Goal: Find specific page/section: Find specific page/section

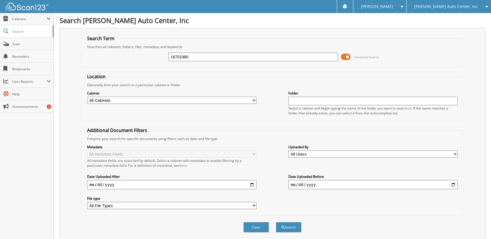
type input "16701980"
click at [276, 222] on button "Search" at bounding box center [289, 227] width 26 height 11
click at [344, 56] on span at bounding box center [346, 57] width 10 height 9
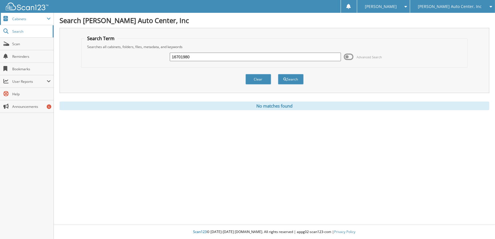
click at [14, 17] on span "Cabinets" at bounding box center [29, 19] width 34 height 5
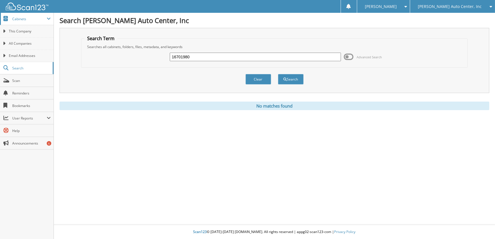
click at [33, 23] on span "Cabinets" at bounding box center [27, 19] width 54 height 12
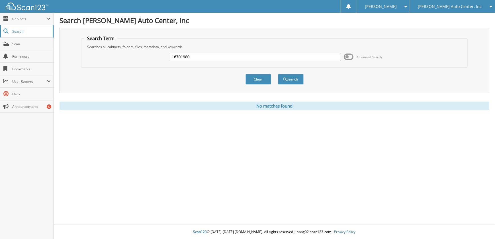
click at [34, 34] on link "Search" at bounding box center [27, 31] width 54 height 12
click at [46, 17] on span "Cabinets" at bounding box center [29, 19] width 34 height 5
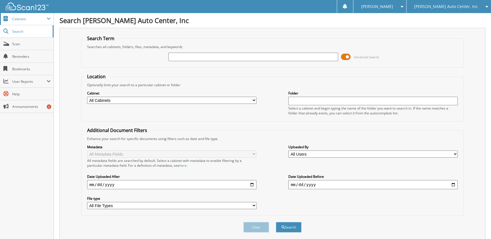
click at [24, 18] on span "Cabinets" at bounding box center [29, 19] width 34 height 5
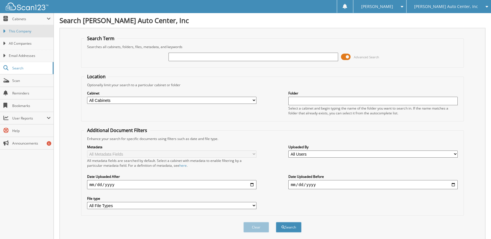
click at [19, 29] on span "This Company" at bounding box center [30, 31] width 42 height 5
